Goal: Task Accomplishment & Management: Manage account settings

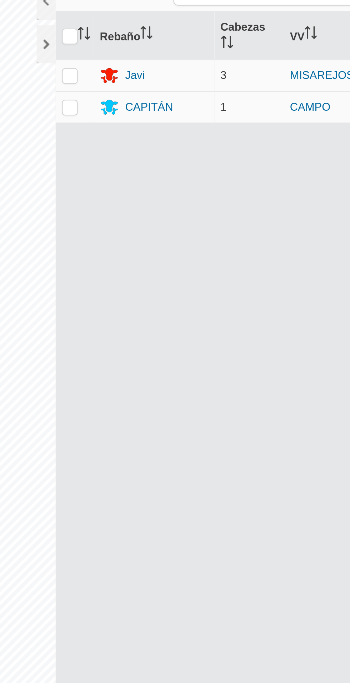
click at [200, 77] on font "CAPITÁN" at bounding box center [206, 80] width 22 height 6
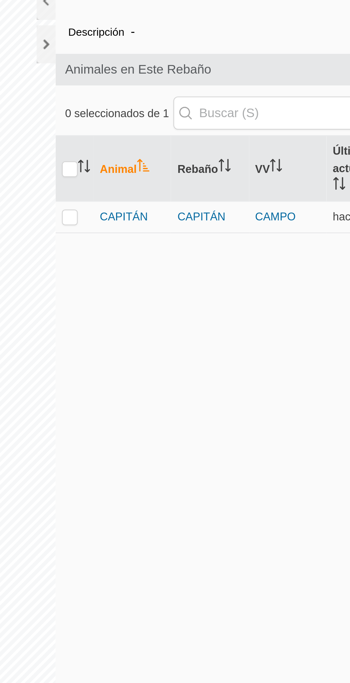
click at [199, 130] on font "CAPITÁN" at bounding box center [195, 130] width 22 height 6
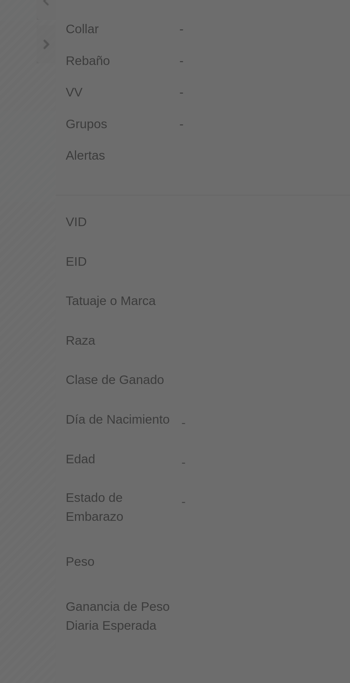
type input "CAPITAN"
type input "-"
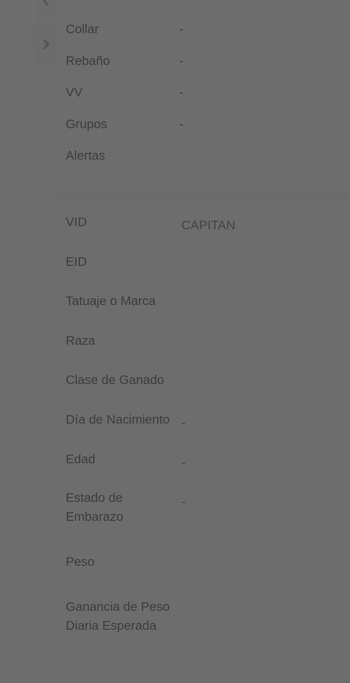
type input "0 kg"
type input "-"
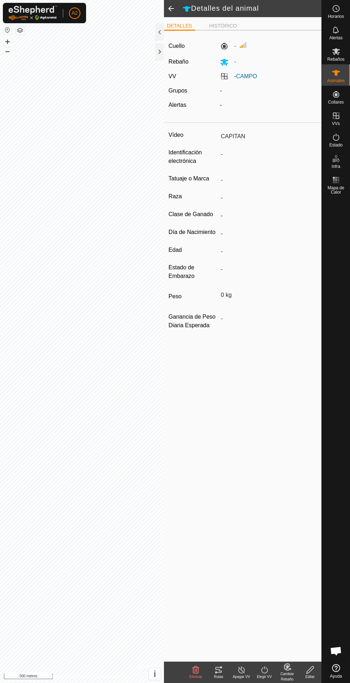
click at [234, 669] on turn-off-svg-icon at bounding box center [241, 669] width 23 height 9
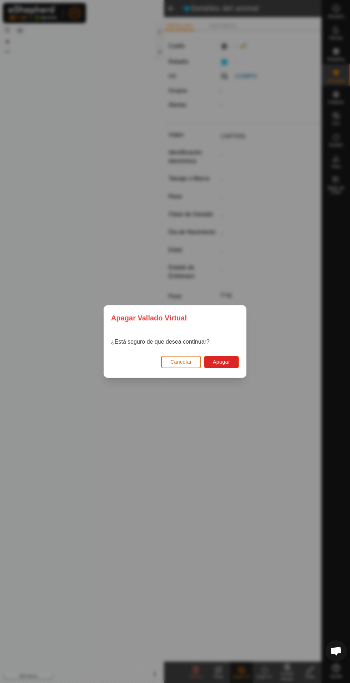
click at [182, 366] on button "Cancelar" at bounding box center [181, 362] width 40 height 12
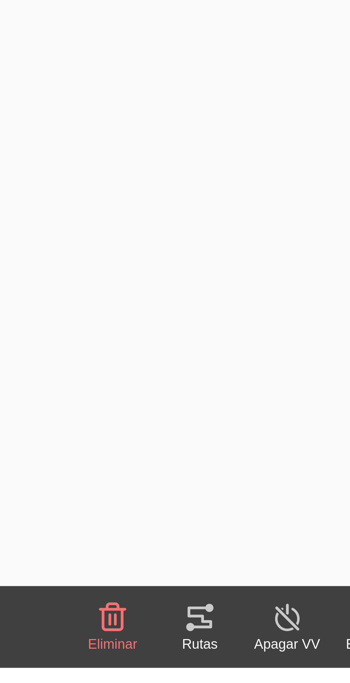
click at [221, 670] on icon at bounding box center [218, 670] width 6 height 6
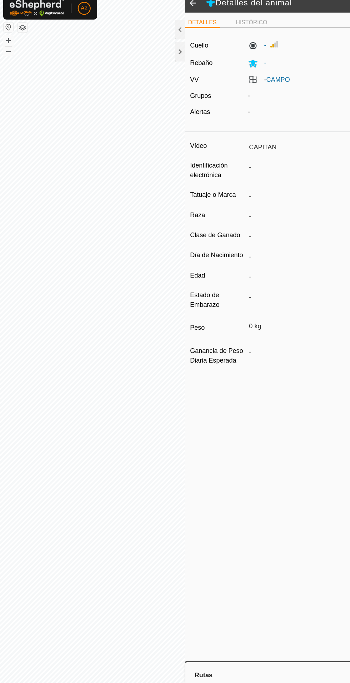
click at [159, 54] on div at bounding box center [159, 51] width 9 height 17
